Goal: Find specific page/section: Find specific page/section

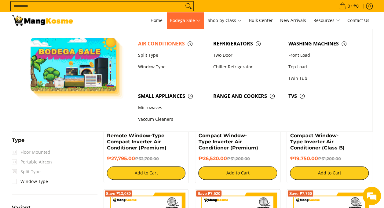
scroll to position [392, 0]
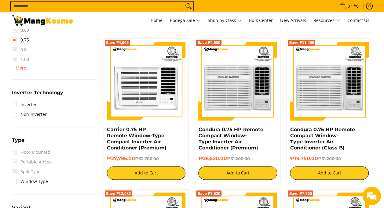
click at [22, 68] on span "+ More" at bounding box center [19, 68] width 14 height 5
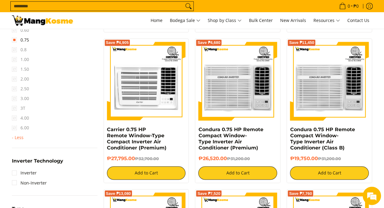
click at [13, 58] on span "1.00" at bounding box center [20, 60] width 17 height 10
click at [12, 39] on link "0.75" at bounding box center [20, 40] width 17 height 10
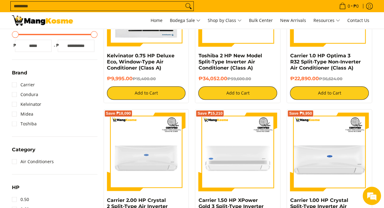
scroll to position [178, 0]
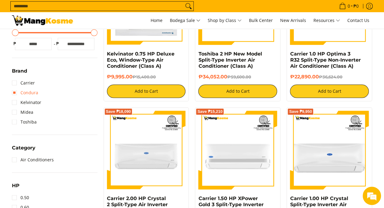
click at [14, 92] on link "Condura" at bounding box center [25, 93] width 26 height 10
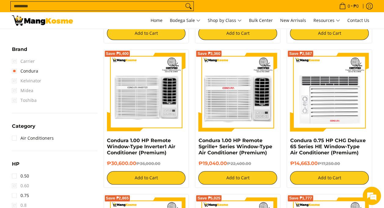
scroll to position [300, 0]
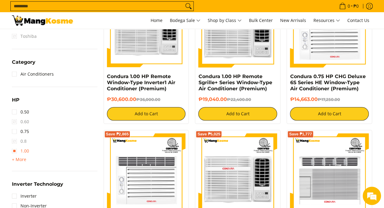
click at [16, 152] on link "1.00" at bounding box center [20, 151] width 17 height 10
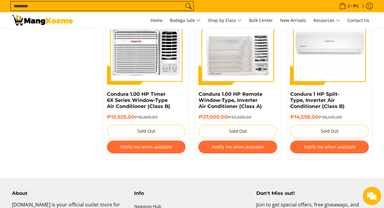
scroll to position [911, 0]
